Goal: Check status

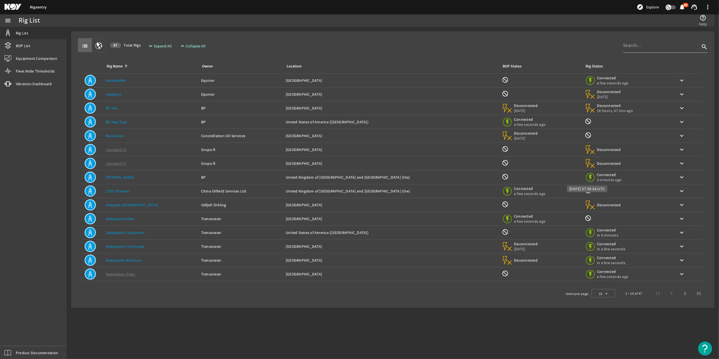
click at [597, 175] on span "Connected" at bounding box center [609, 174] width 25 height 5
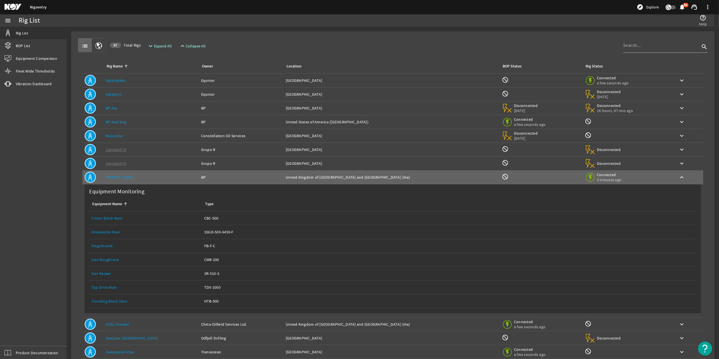
click at [109, 230] on link "Drawworks Main" at bounding box center [105, 231] width 29 height 5
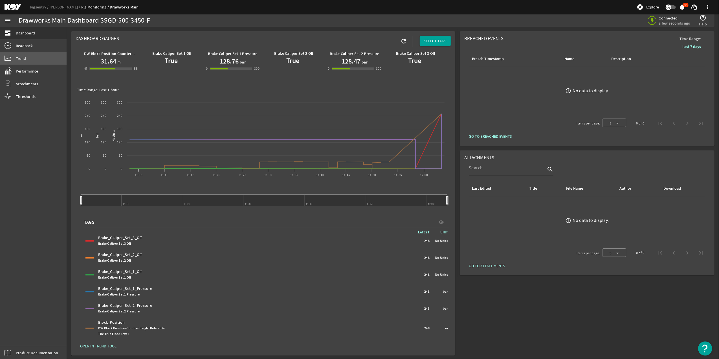
click at [0, 60] on html "Rigsentry [PERSON_NAME] Rig Monitoring Drawworks Main explore Explore notificat…" at bounding box center [359, 179] width 719 height 359
